Goal: Task Accomplishment & Management: Use online tool/utility

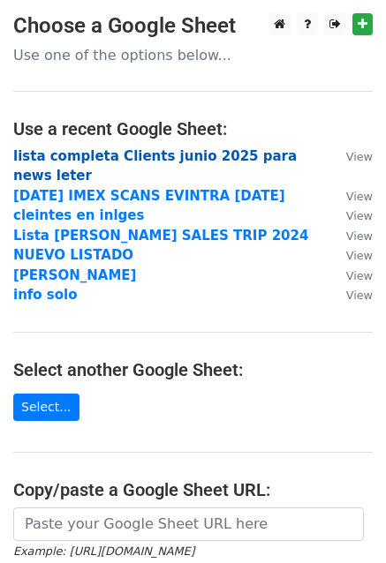
click at [152, 156] on strong "lista completa Clients junio 2025 para news leter" at bounding box center [154, 166] width 283 height 36
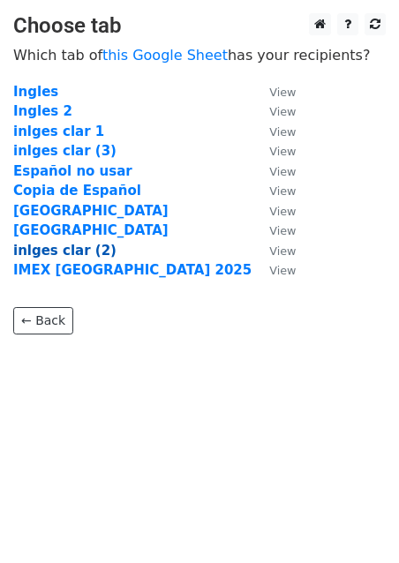
click at [65, 243] on strong "inlges clar (2)" at bounding box center [64, 251] width 103 height 16
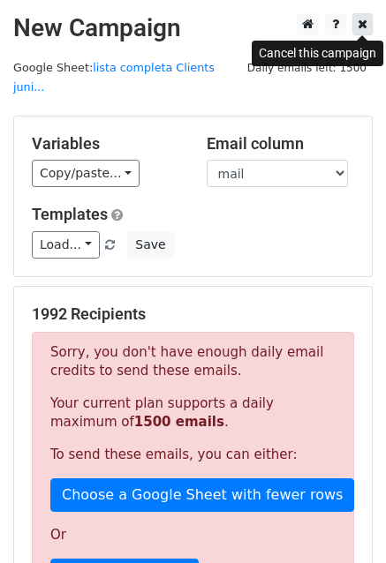
click at [367, 17] on link at bounding box center [362, 24] width 20 height 22
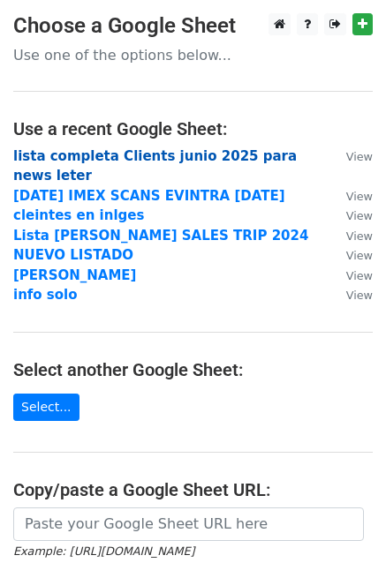
click at [130, 151] on strong "lista completa Clients junio 2025 para news leter" at bounding box center [154, 166] width 283 height 36
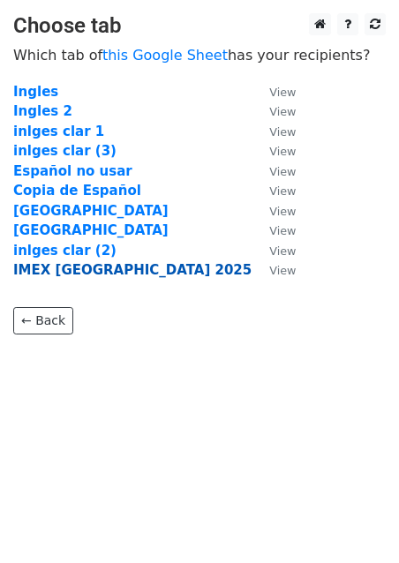
click at [72, 268] on strong "IMEX Frankfurt 2025" at bounding box center [132, 270] width 238 height 16
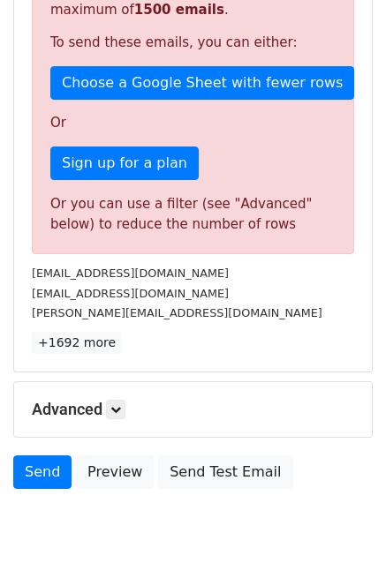
scroll to position [441, 0]
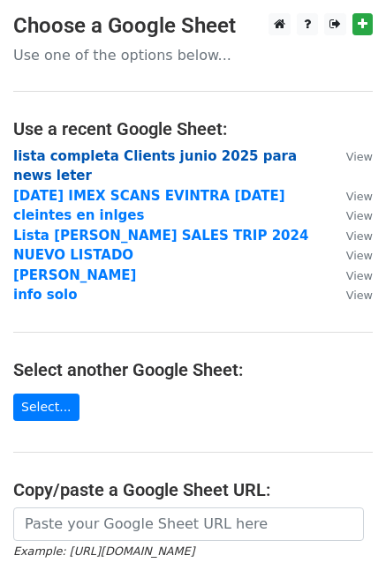
click at [131, 158] on strong "lista completa Clients junio 2025 para news leter" at bounding box center [154, 166] width 283 height 36
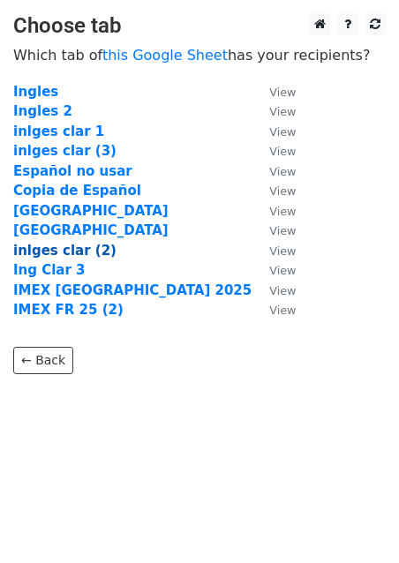
click at [83, 250] on strong "inlges clar (2)" at bounding box center [64, 251] width 103 height 16
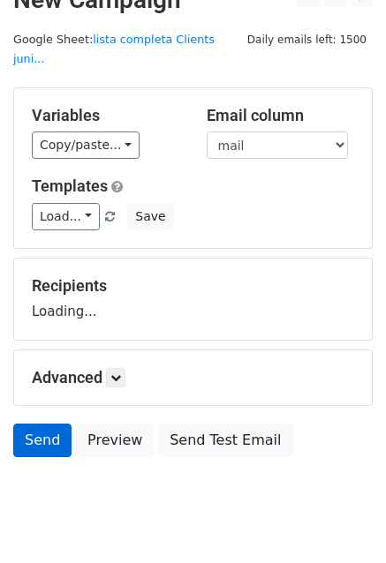
scroll to position [49, 0]
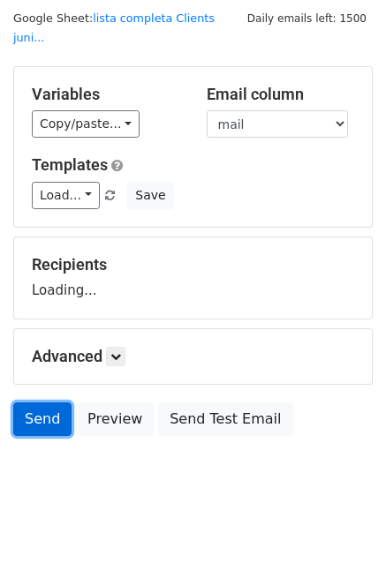
click at [47, 405] on link "Send" at bounding box center [42, 420] width 58 height 34
